Goal: Find specific page/section: Find specific page/section

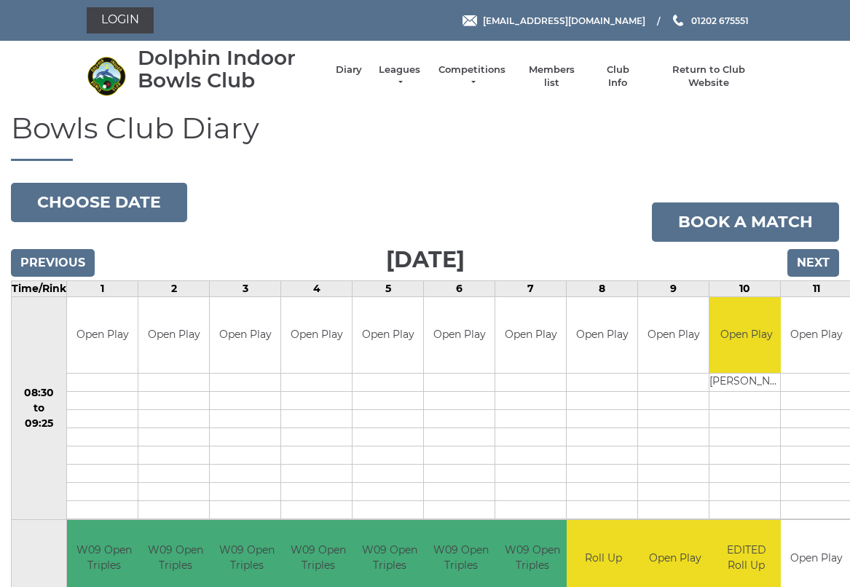
scroll to position [4, 0]
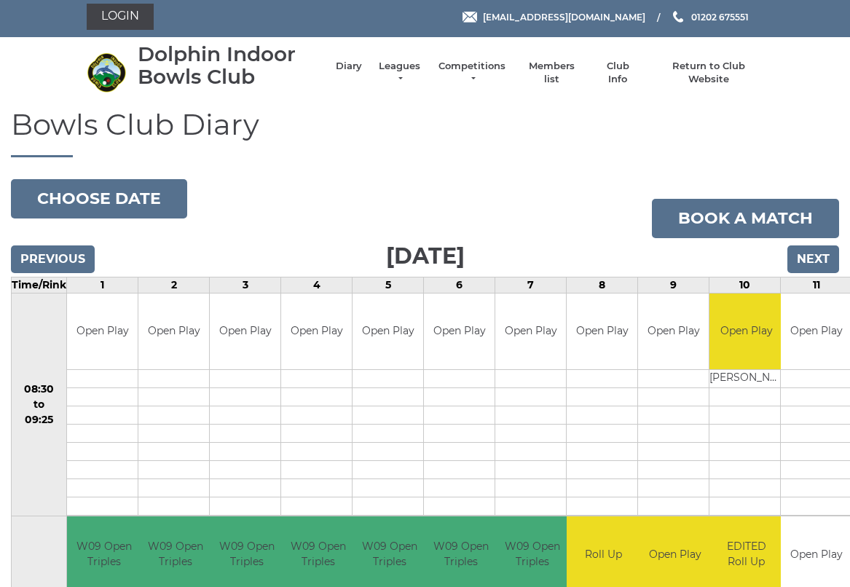
click at [122, 15] on link "Login" at bounding box center [120, 17] width 67 height 26
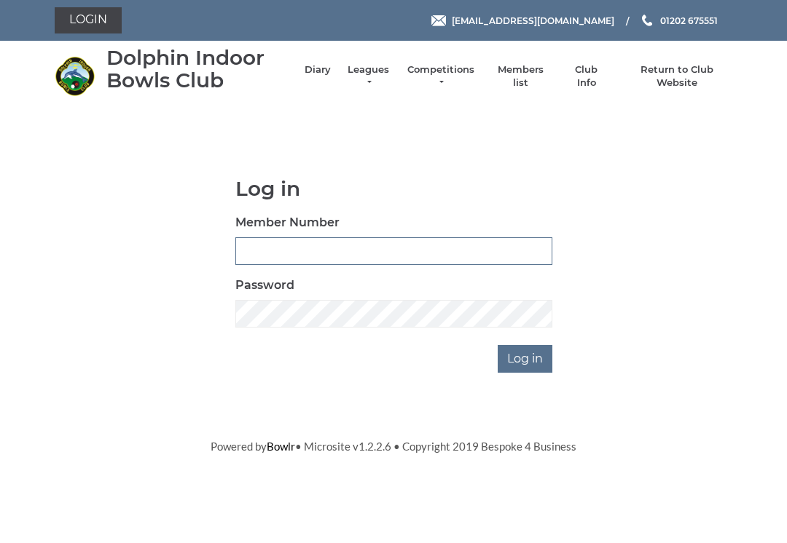
type input "3227"
click at [526, 358] on input "Log in" at bounding box center [524, 359] width 55 height 28
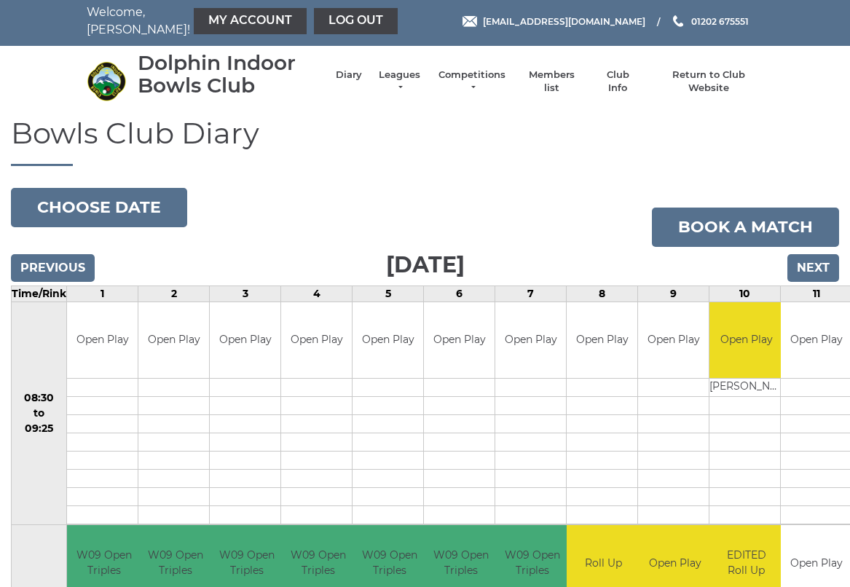
scroll to position [4, 0]
click at [557, 87] on link "Members list" at bounding box center [551, 81] width 60 height 26
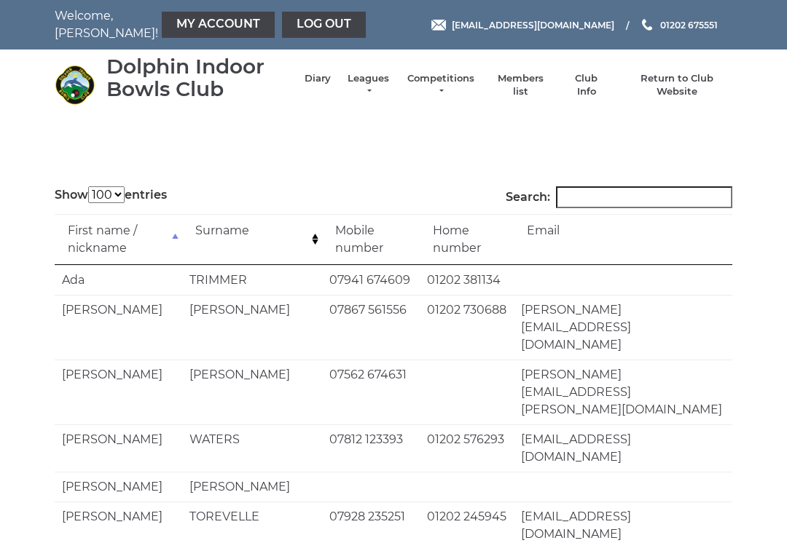
select select "100"
click at [594, 189] on input "Search:" at bounding box center [644, 197] width 176 height 22
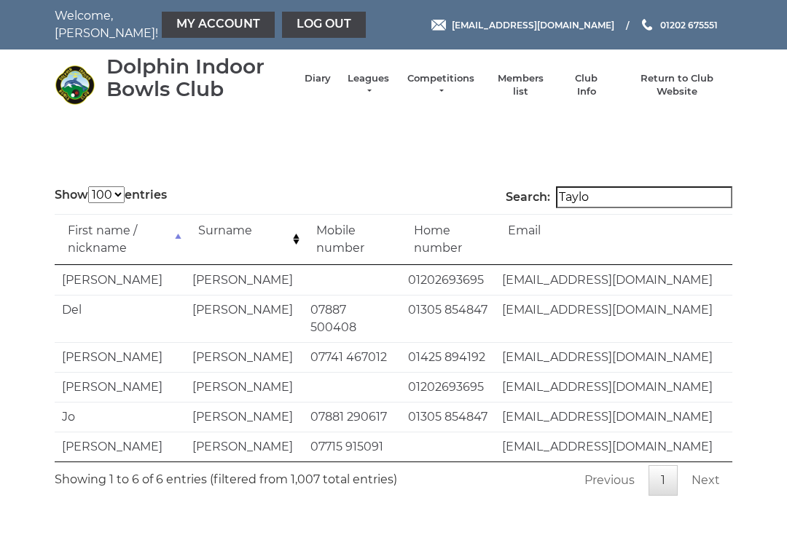
type input "Taylor"
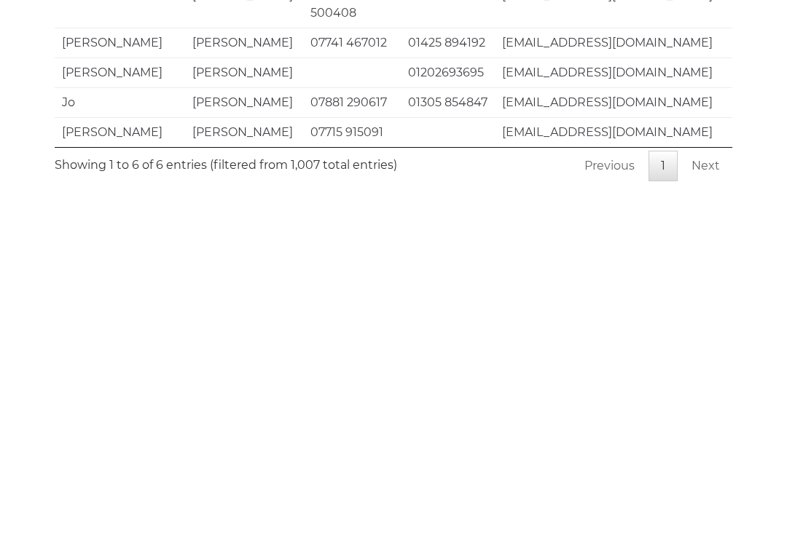
scroll to position [18, 0]
